Goal: Information Seeking & Learning: Check status

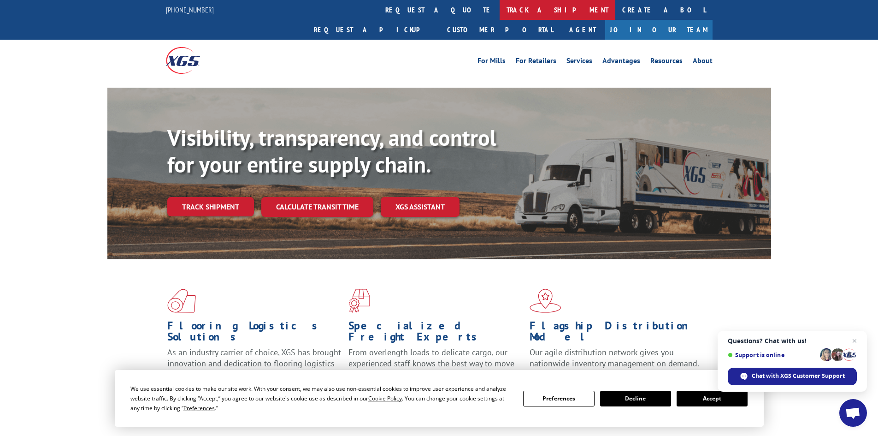
click at [500, 6] on link "track a shipment" at bounding box center [558, 10] width 116 height 20
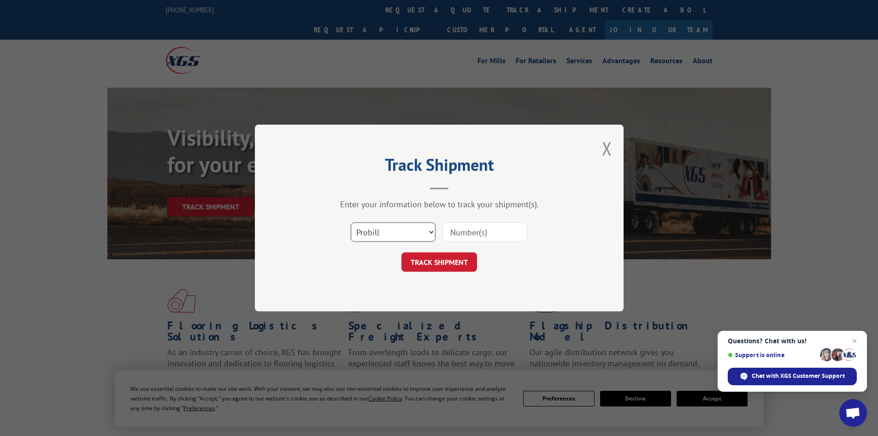
click at [429, 233] on select "Select category... Probill BOL PO" at bounding box center [393, 231] width 85 height 19
select select "bol"
click at [351, 222] on select "Select category... Probill BOL PO" at bounding box center [393, 231] width 85 height 19
click at [552, 232] on div "Select category... Probill BOL PO" at bounding box center [439, 232] width 277 height 30
click at [422, 247] on div "Select category... Probill BOL PO" at bounding box center [439, 232] width 277 height 30
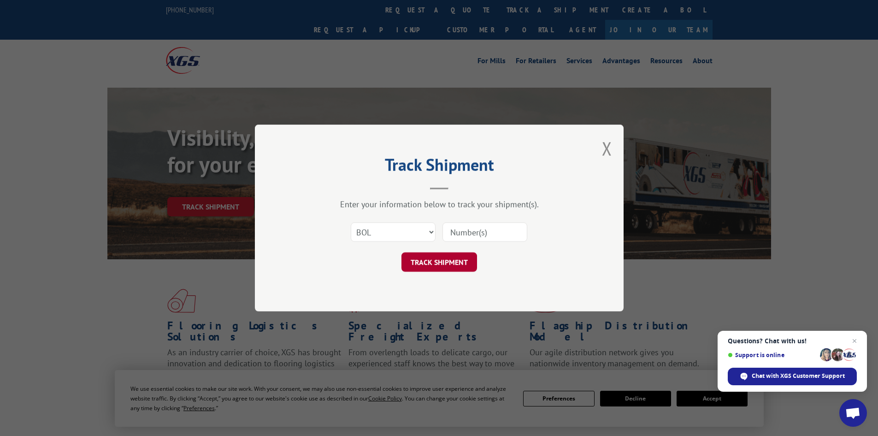
click at [427, 269] on button "TRACK SHIPMENT" at bounding box center [440, 261] width 76 height 19
paste input "7061074"
type input "7061074"
click at [402, 252] on button "TRACK SHIPMENT" at bounding box center [440, 261] width 76 height 19
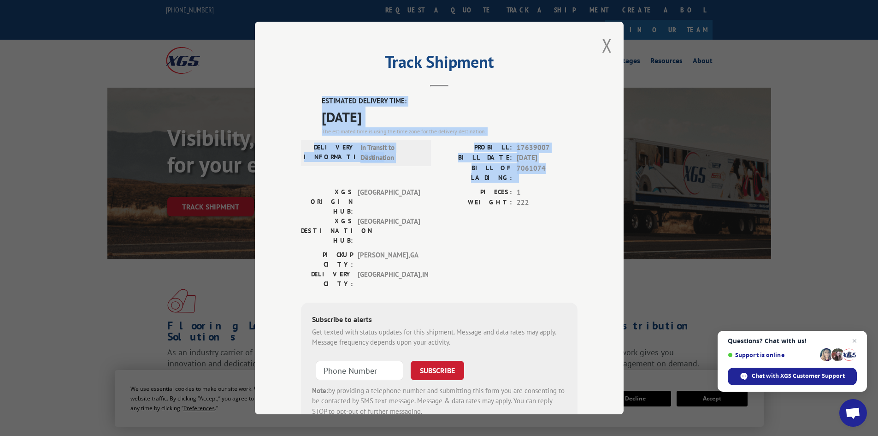
drag, startPoint x: 548, startPoint y: 169, endPoint x: 306, endPoint y: 102, distance: 251.1
click at [306, 102] on div "ESTIMATED DELIVERY TIME: [DATE] The estimated time is using the time zone for t…" at bounding box center [439, 261] width 277 height 331
copy div "ESTIMATED DELIVERY TIME: [DATE] The estimated time is using the time zone for t…"
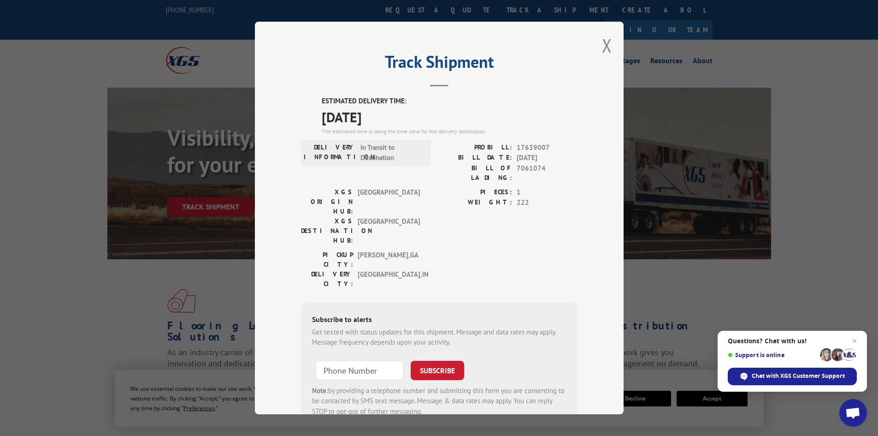
click at [568, 53] on div "Track Shipment ESTIMATED DELIVERY TIME: [DATE] The estimated time is using the …" at bounding box center [439, 218] width 369 height 392
click at [607, 44] on button "Close modal" at bounding box center [607, 45] width 10 height 24
